Goal: Task Accomplishment & Management: Manage account settings

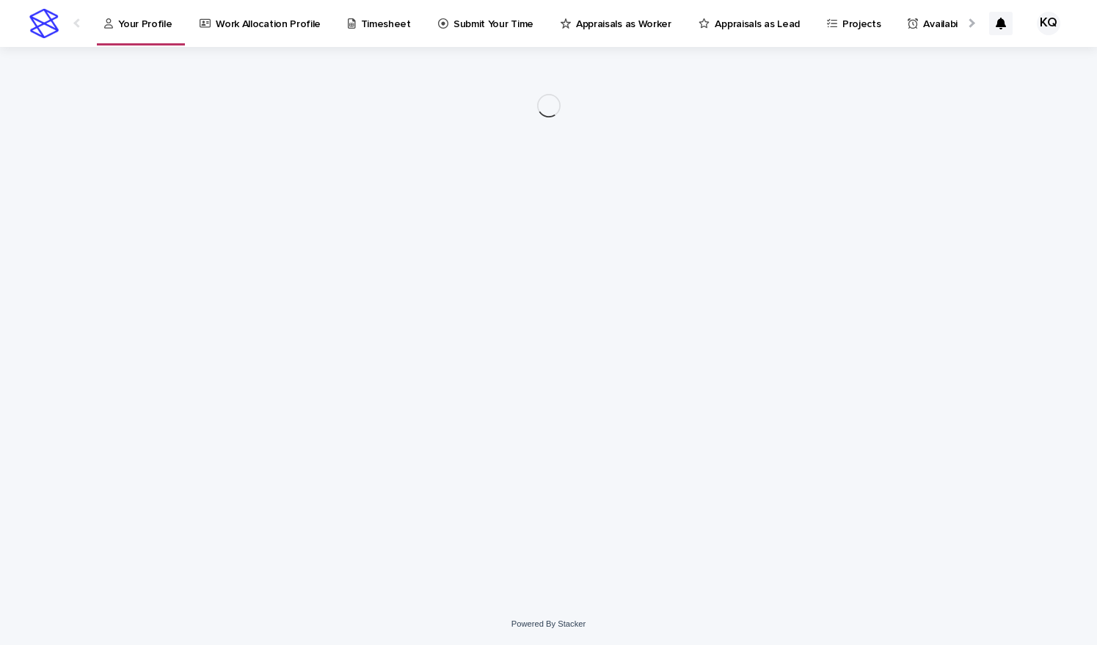
click at [365, 26] on p "Timesheet" at bounding box center [386, 15] width 50 height 31
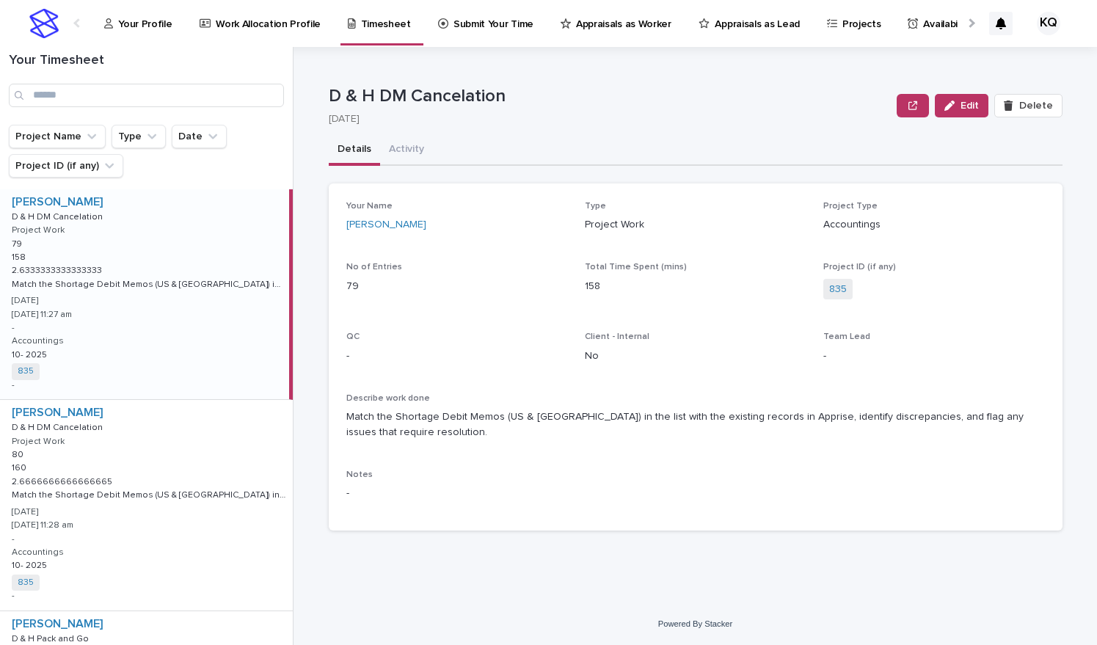
click at [126, 23] on p "Your Profile" at bounding box center [145, 15] width 54 height 31
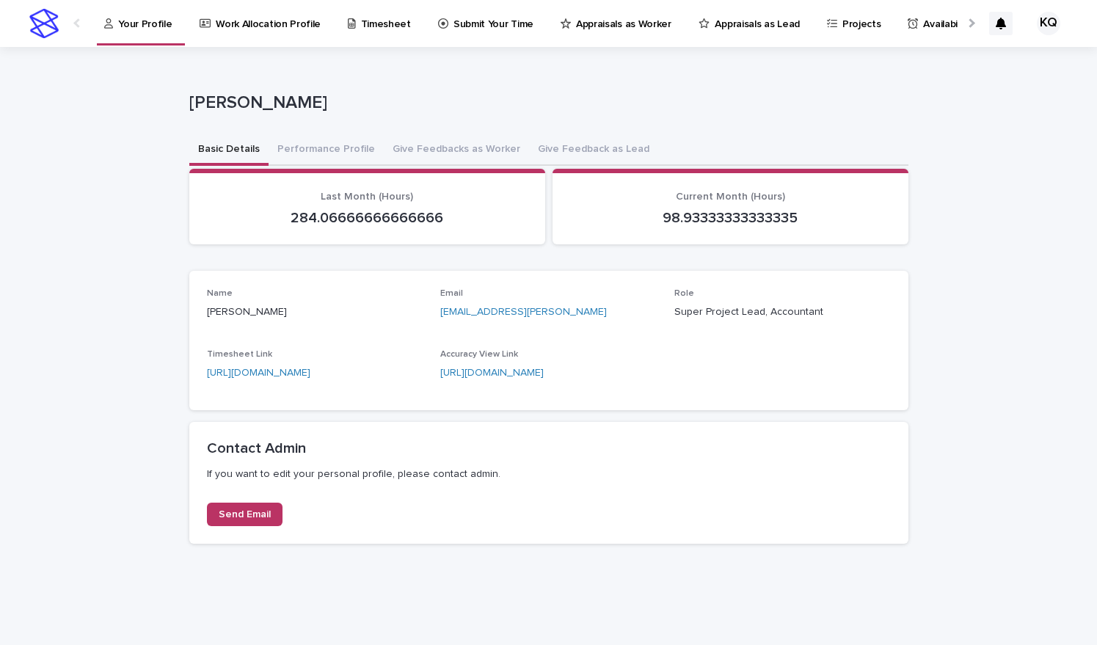
click at [552, 58] on div "**********" at bounding box center [548, 301] width 719 height 508
click at [544, 371] on link "[URL][DOMAIN_NAME]" at bounding box center [491, 373] width 103 height 10
click at [263, 19] on p "Work Allocation Profile" at bounding box center [268, 15] width 105 height 31
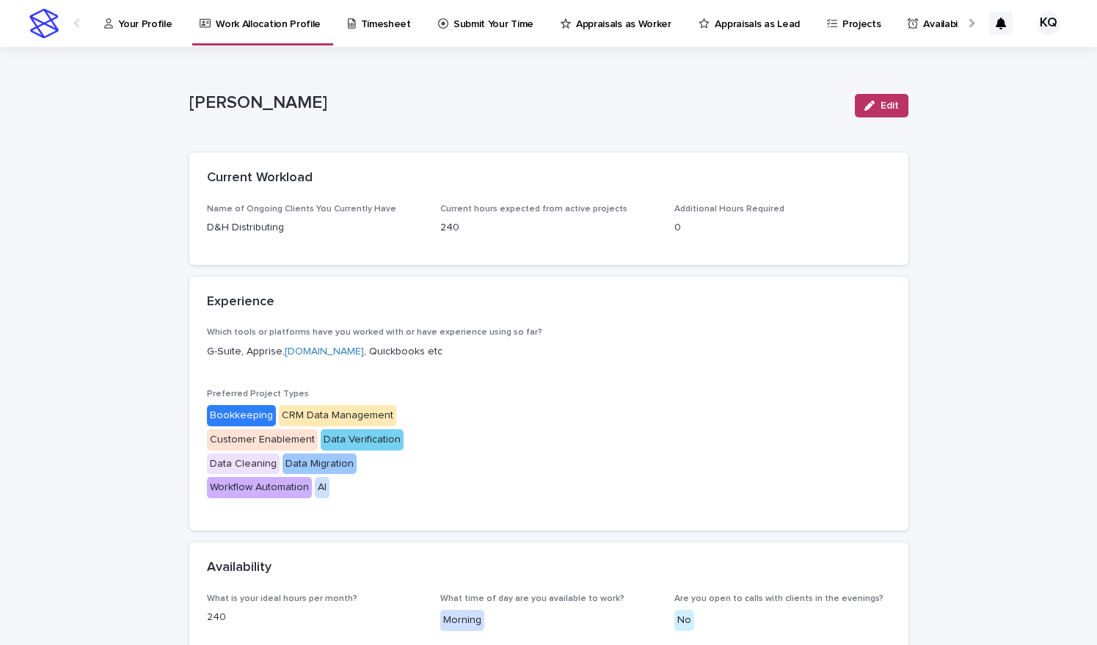
click at [382, 30] on p "Timesheet" at bounding box center [386, 15] width 50 height 31
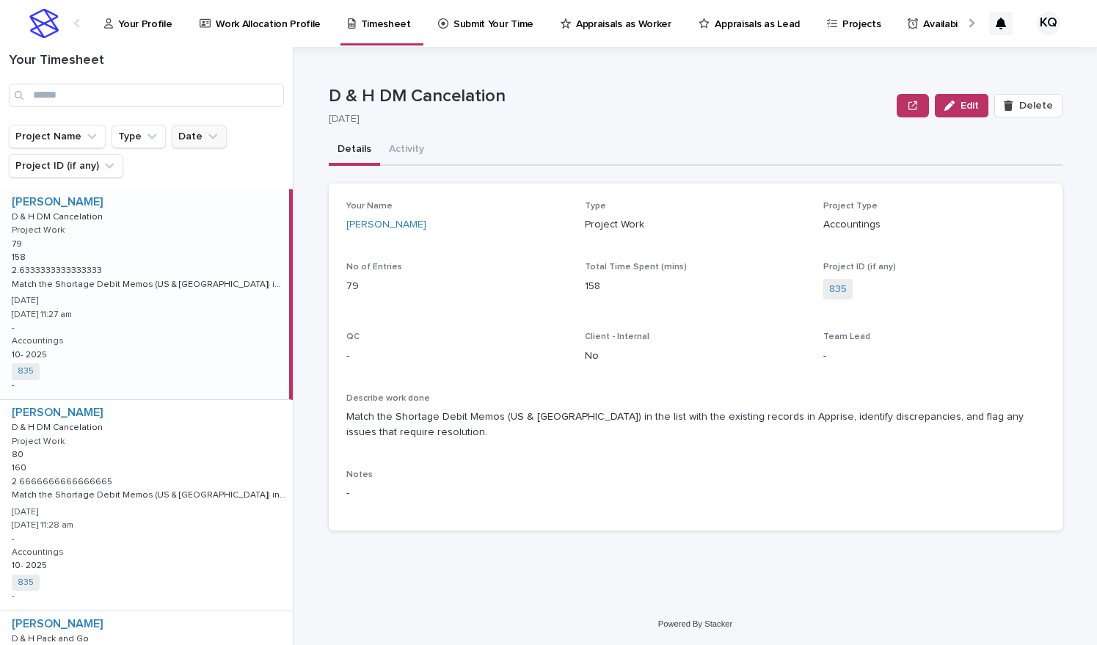
click at [190, 136] on button "Date" at bounding box center [199, 136] width 55 height 23
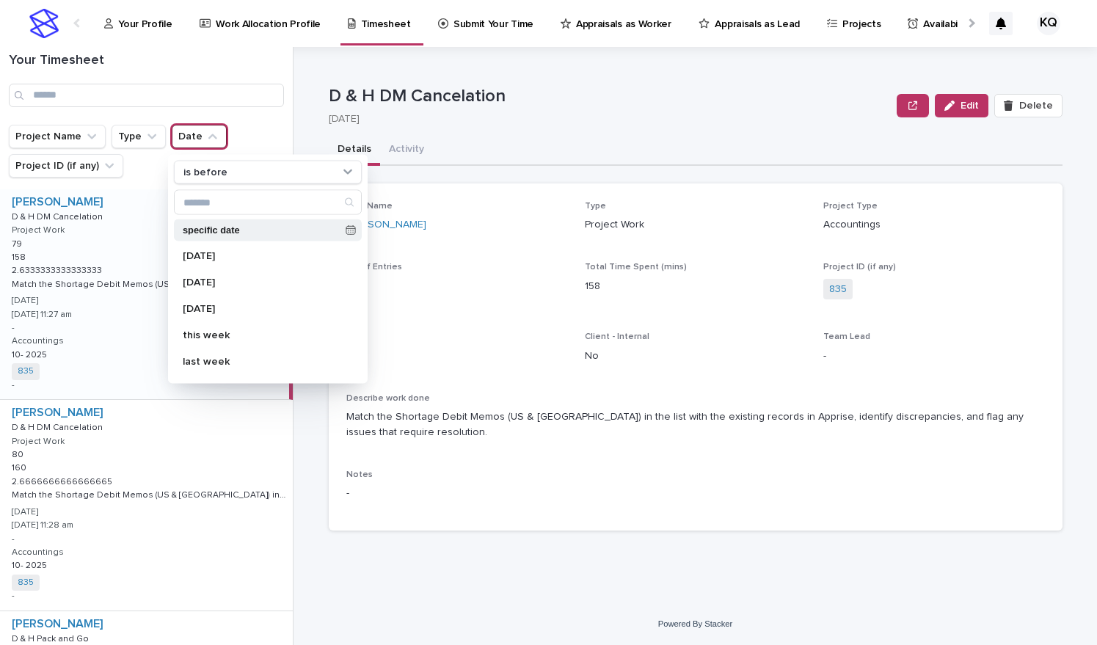
click at [233, 222] on div "specific date" at bounding box center [268, 230] width 188 height 22
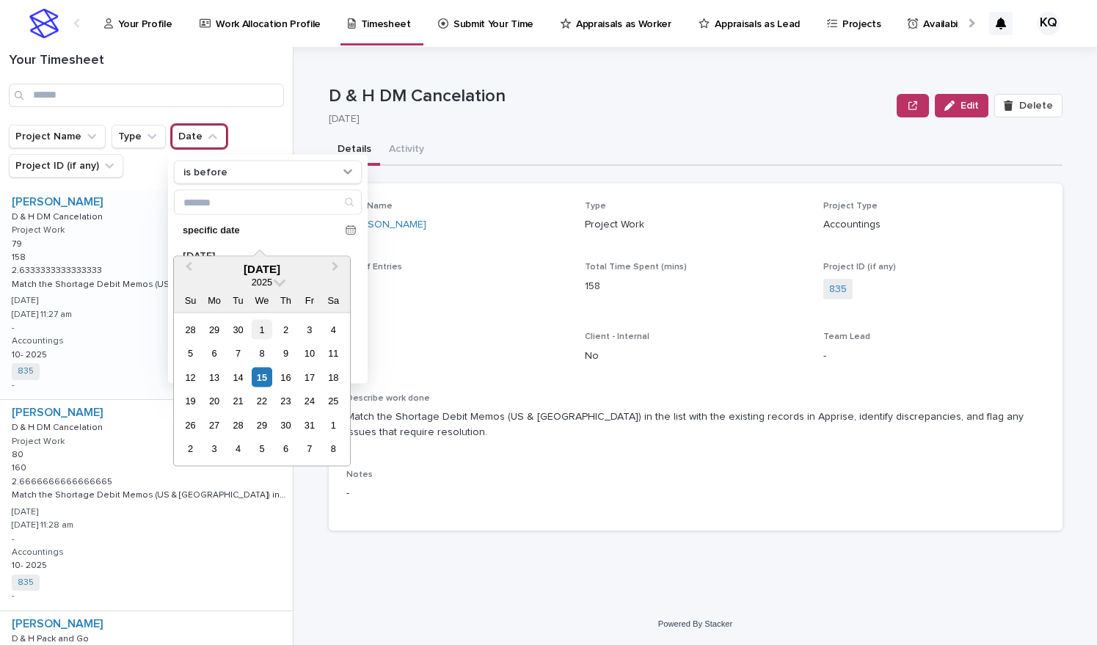
click at [263, 329] on div "1" at bounding box center [262, 329] width 20 height 20
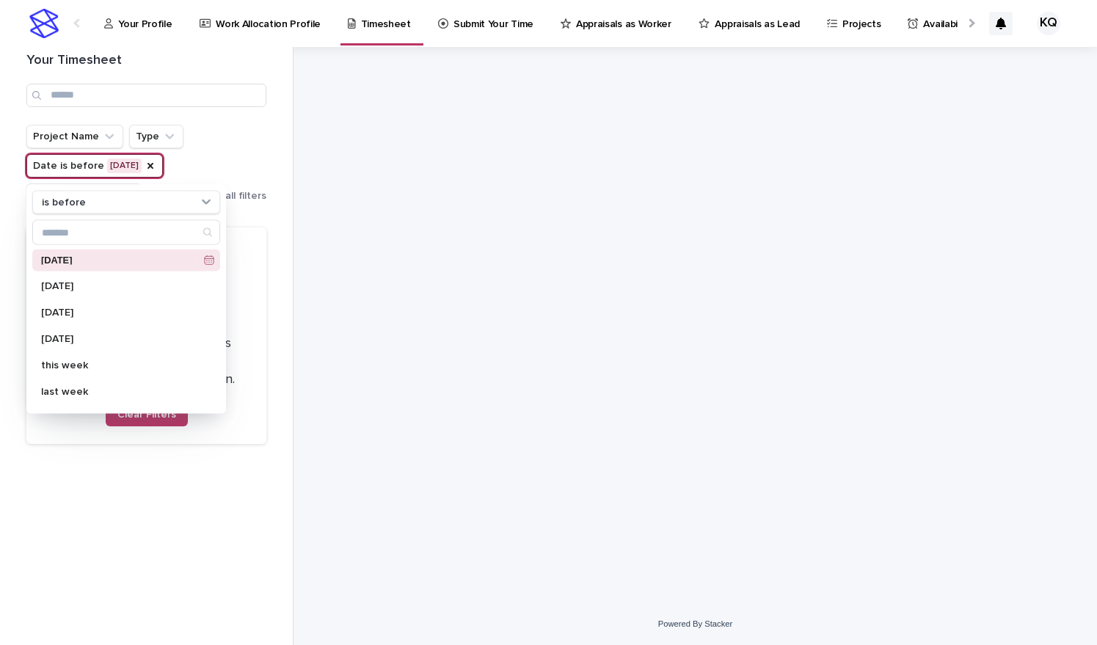
click at [242, 135] on div "Project Name Type Date is before [DATE] is before [DATE] [DATE] [DATE] [DATE] t…" at bounding box center [146, 166] width 240 height 82
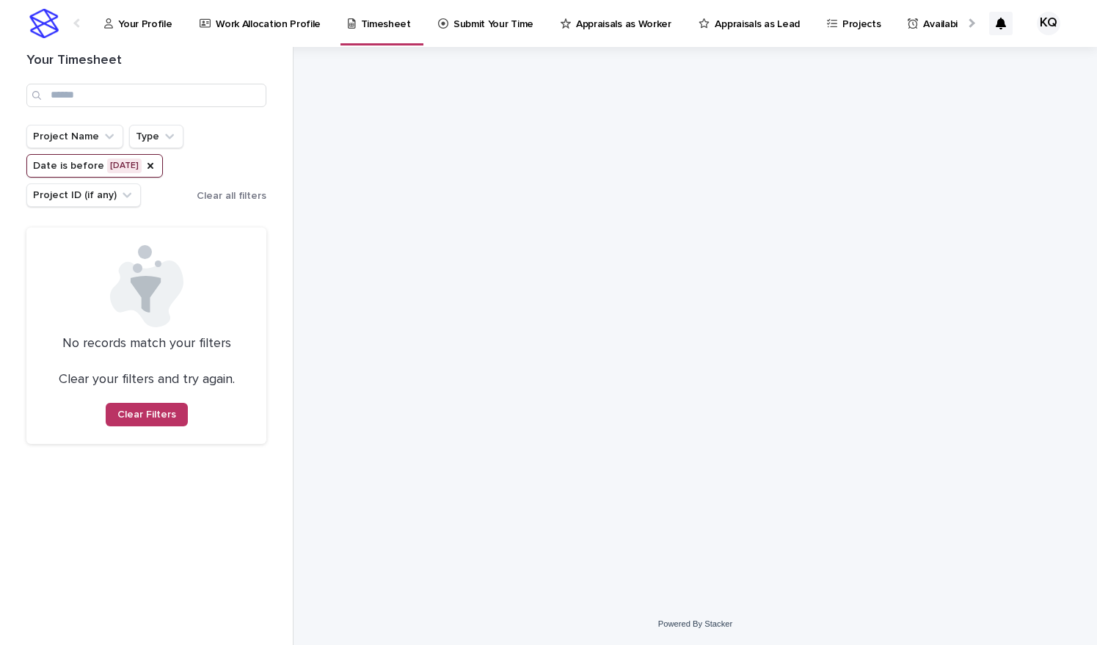
click at [139, 25] on p "Your Profile" at bounding box center [145, 15] width 54 height 31
